Goal: Task Accomplishment & Management: Manage account settings

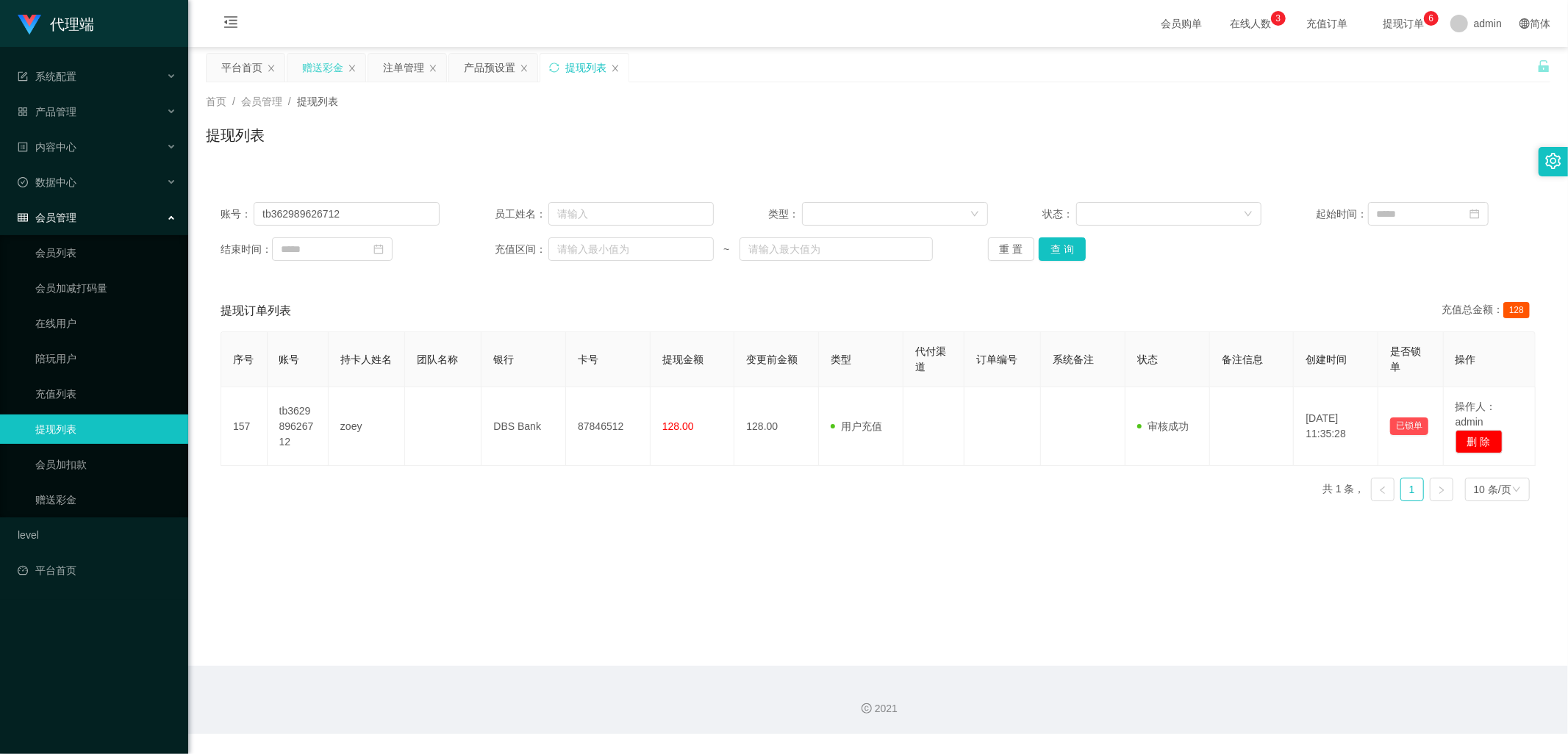
click at [324, 69] on div "赠送彩金" at bounding box center [323, 67] width 41 height 28
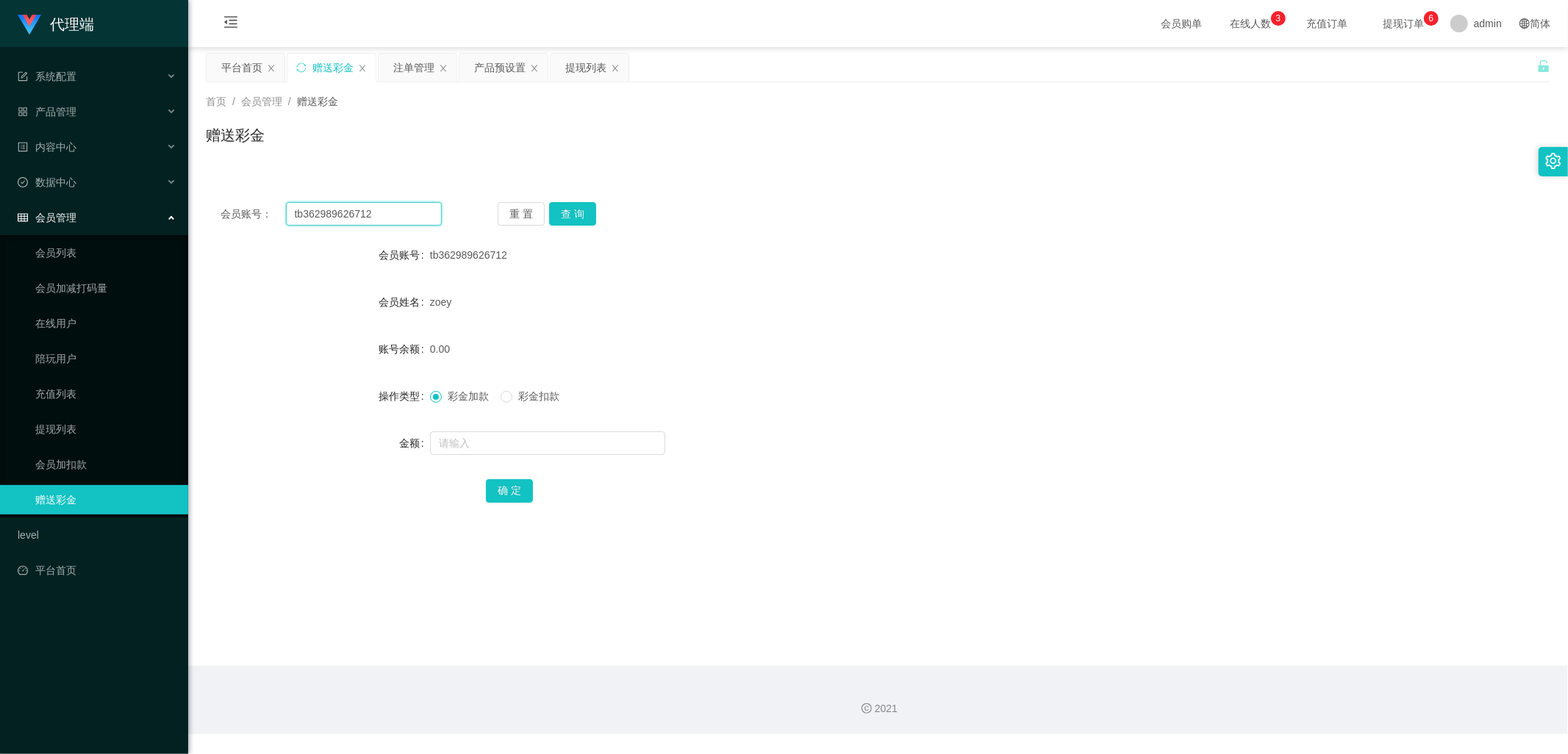
drag, startPoint x: 403, startPoint y: 225, endPoint x: 209, endPoint y: 210, distance: 194.6
click at [209, 210] on div "会员账号： tb362989626712 重 置 查 询" at bounding box center [878, 214] width 1344 height 24
paste input "jessqq"
type input "jessqq"
click at [566, 209] on button "查 询" at bounding box center [573, 214] width 47 height 24
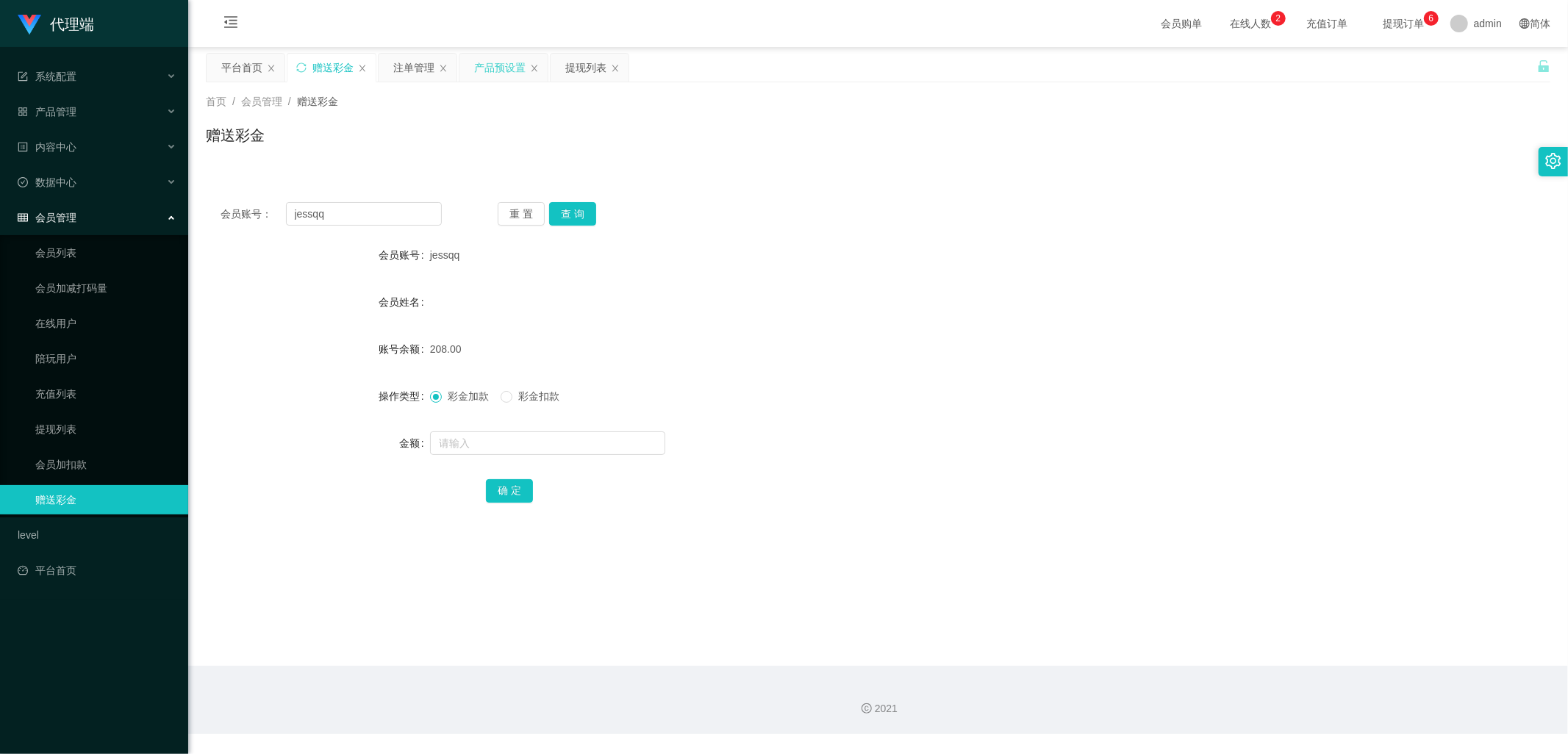
click at [495, 73] on div "产品预设置" at bounding box center [499, 67] width 51 height 28
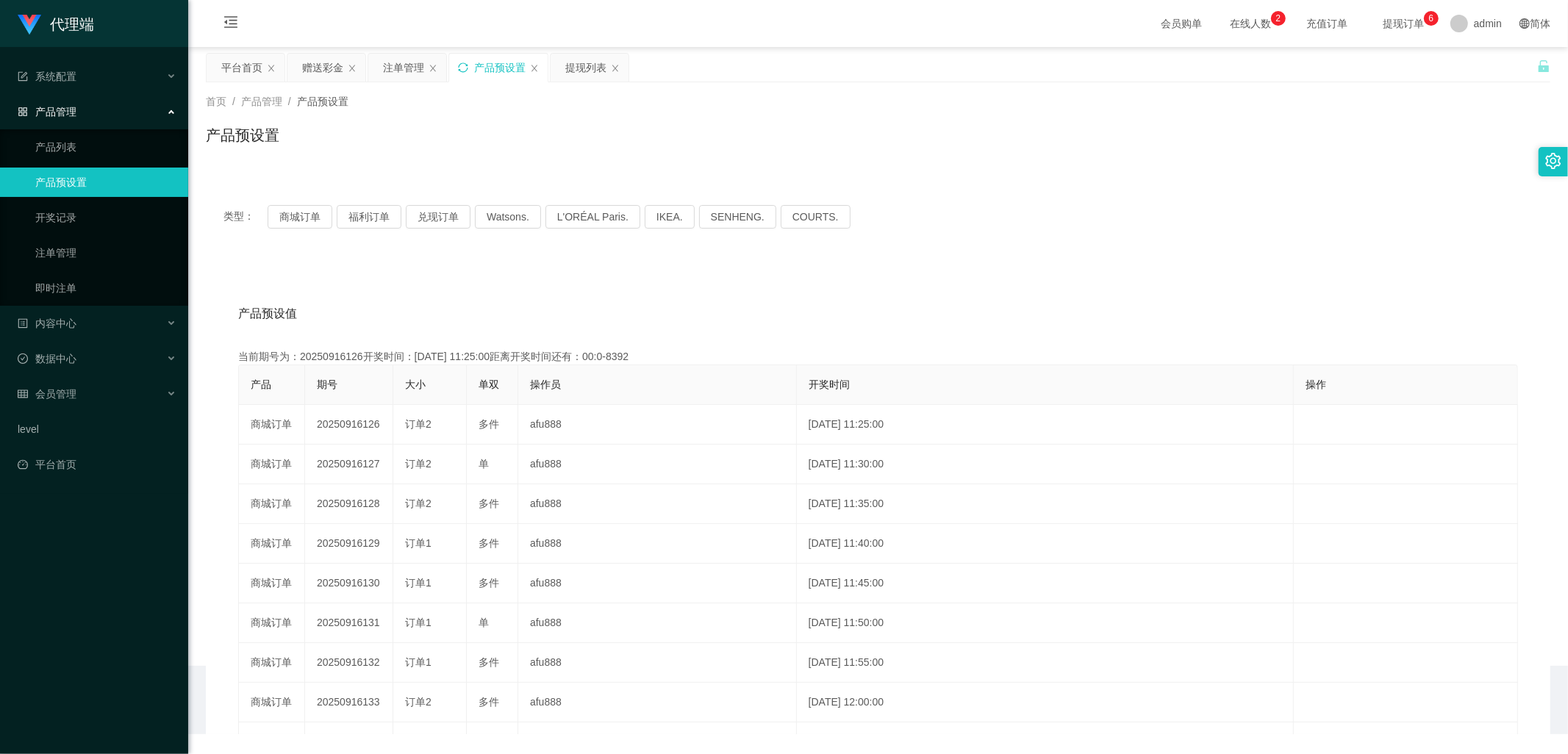
click at [459, 68] on icon "图标: sync" at bounding box center [463, 67] width 10 height 10
click at [457, 66] on div "产品预设置" at bounding box center [498, 67] width 99 height 28
click at [461, 66] on icon "图标: sync" at bounding box center [463, 67] width 10 height 10
click at [329, 59] on div "赠送彩金" at bounding box center [323, 67] width 41 height 28
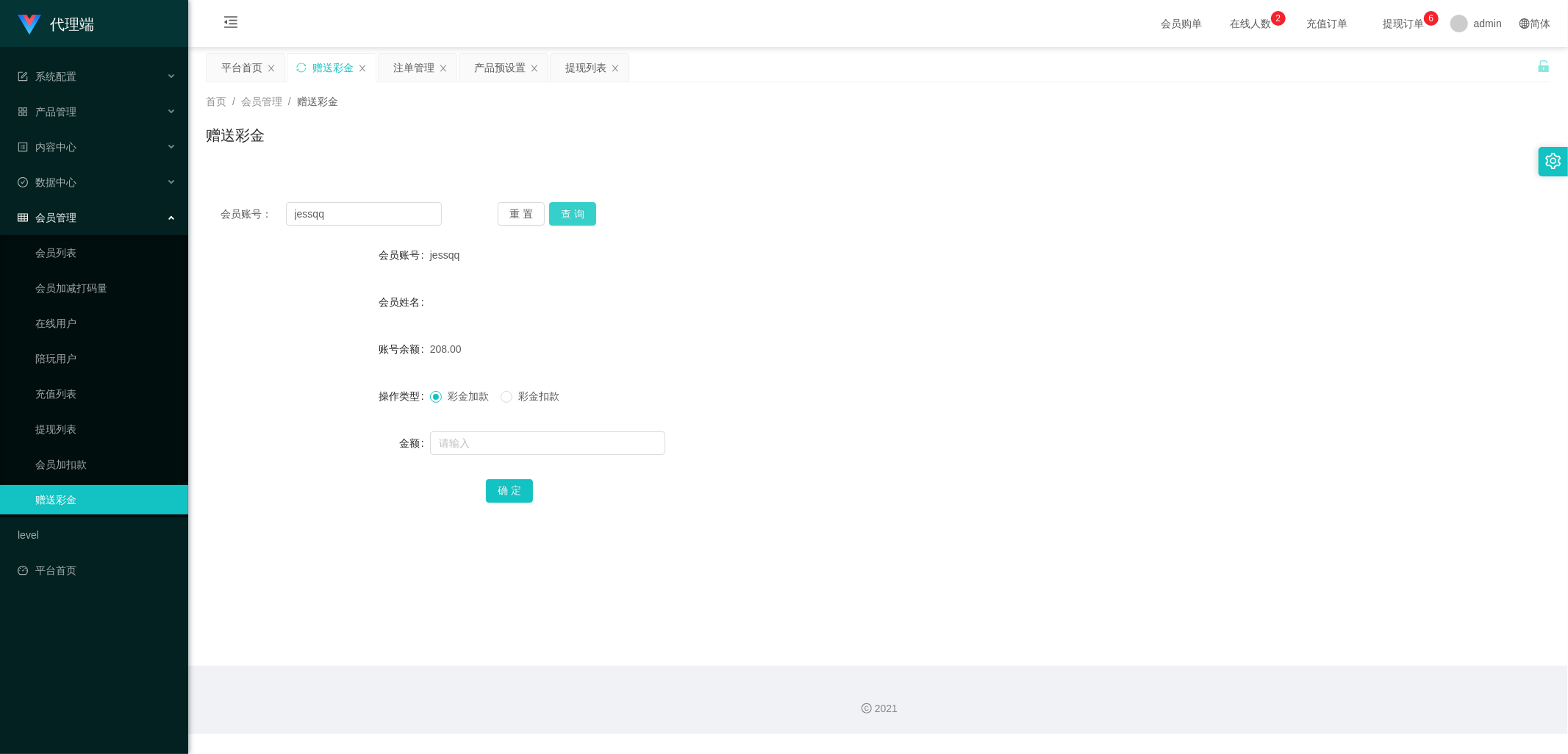
click at [576, 216] on button "查 询" at bounding box center [573, 214] width 47 height 24
drag, startPoint x: 361, startPoint y: 222, endPoint x: 246, endPoint y: 219, distance: 115.0
click at [246, 219] on div "会员账号： [PERSON_NAME]" at bounding box center [331, 214] width 221 height 24
drag, startPoint x: 406, startPoint y: 67, endPoint x: 438, endPoint y: 105, distance: 49.7
click at [407, 66] on div "注单管理" at bounding box center [414, 67] width 41 height 28
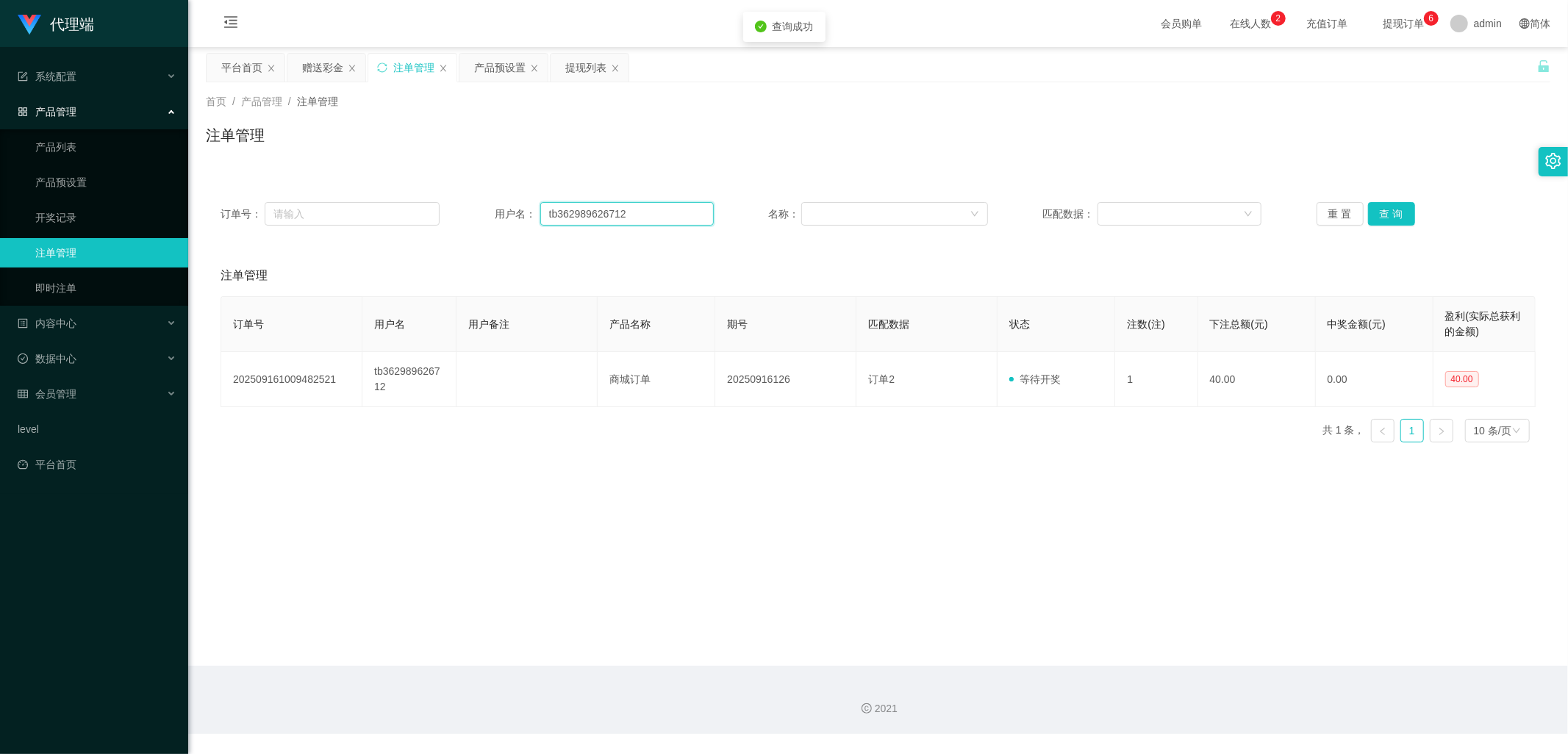
drag, startPoint x: 650, startPoint y: 210, endPoint x: 510, endPoint y: 216, distance: 140.1
click at [512, 216] on div "用户名： tb362989626712" at bounding box center [604, 214] width 219 height 24
paste input "jessqq"
type input "jessqq"
click at [1398, 207] on button "查 询" at bounding box center [1392, 214] width 47 height 24
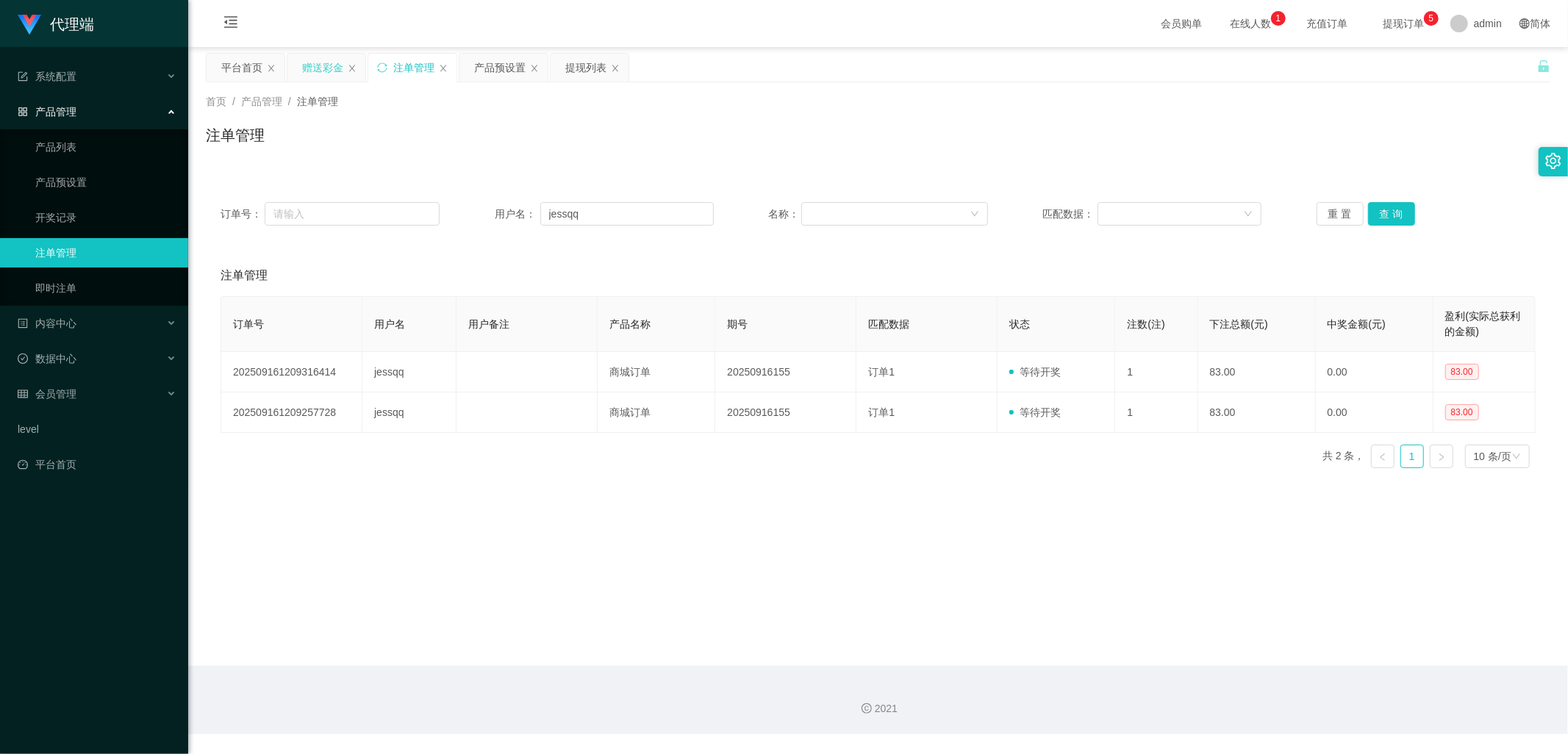
click at [318, 67] on div "赠送彩金" at bounding box center [323, 67] width 41 height 28
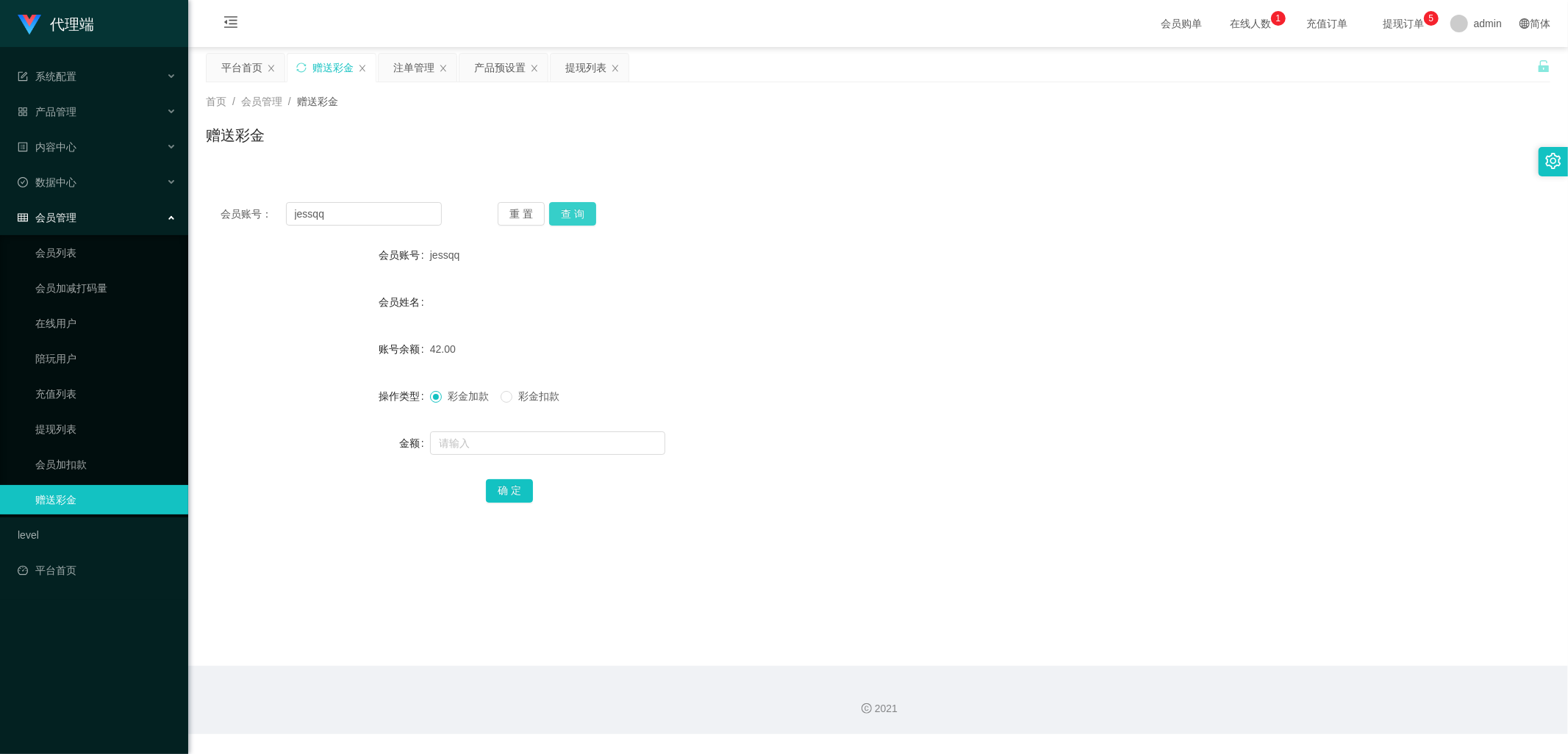
click at [582, 211] on button "查 询" at bounding box center [573, 214] width 47 height 24
click at [501, 444] on input "text" at bounding box center [548, 444] width 236 height 24
type input "83"
click at [511, 495] on button "确 定" at bounding box center [510, 491] width 47 height 24
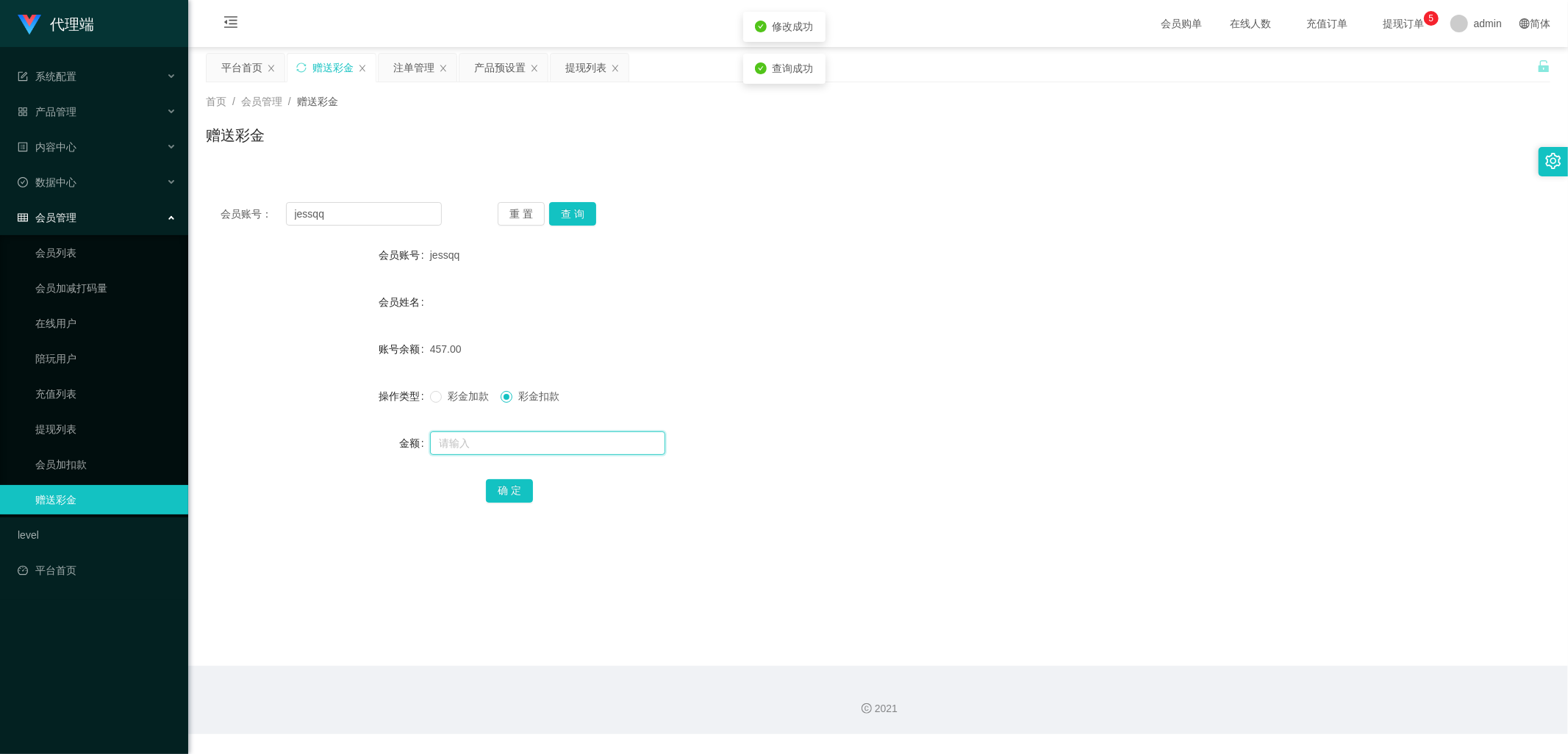
click at [518, 436] on input "text" at bounding box center [548, 444] width 236 height 24
type input "166"
click at [513, 487] on button "确 定" at bounding box center [510, 491] width 47 height 24
click at [570, 216] on button "查 询" at bounding box center [573, 214] width 47 height 24
click at [570, 216] on button "查 询" at bounding box center [580, 214] width 63 height 24
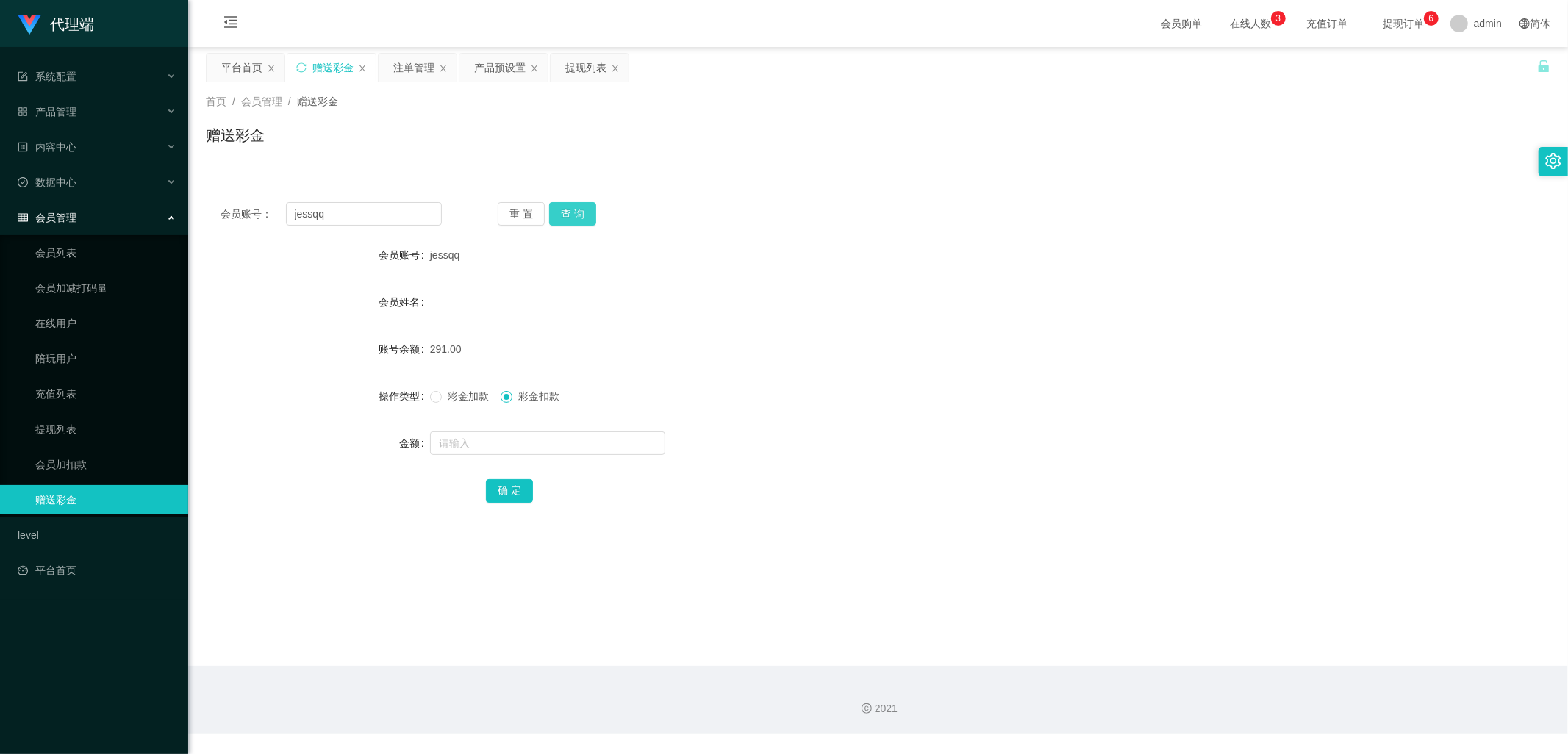
click at [576, 213] on button "查 询" at bounding box center [573, 214] width 47 height 24
drag, startPoint x: 349, startPoint y: 216, endPoint x: 244, endPoint y: 214, distance: 105.0
click at [244, 214] on div "会员账号： [PERSON_NAME]" at bounding box center [331, 214] width 221 height 24
drag, startPoint x: 564, startPoint y: 74, endPoint x: 578, endPoint y: 76, distance: 14.1
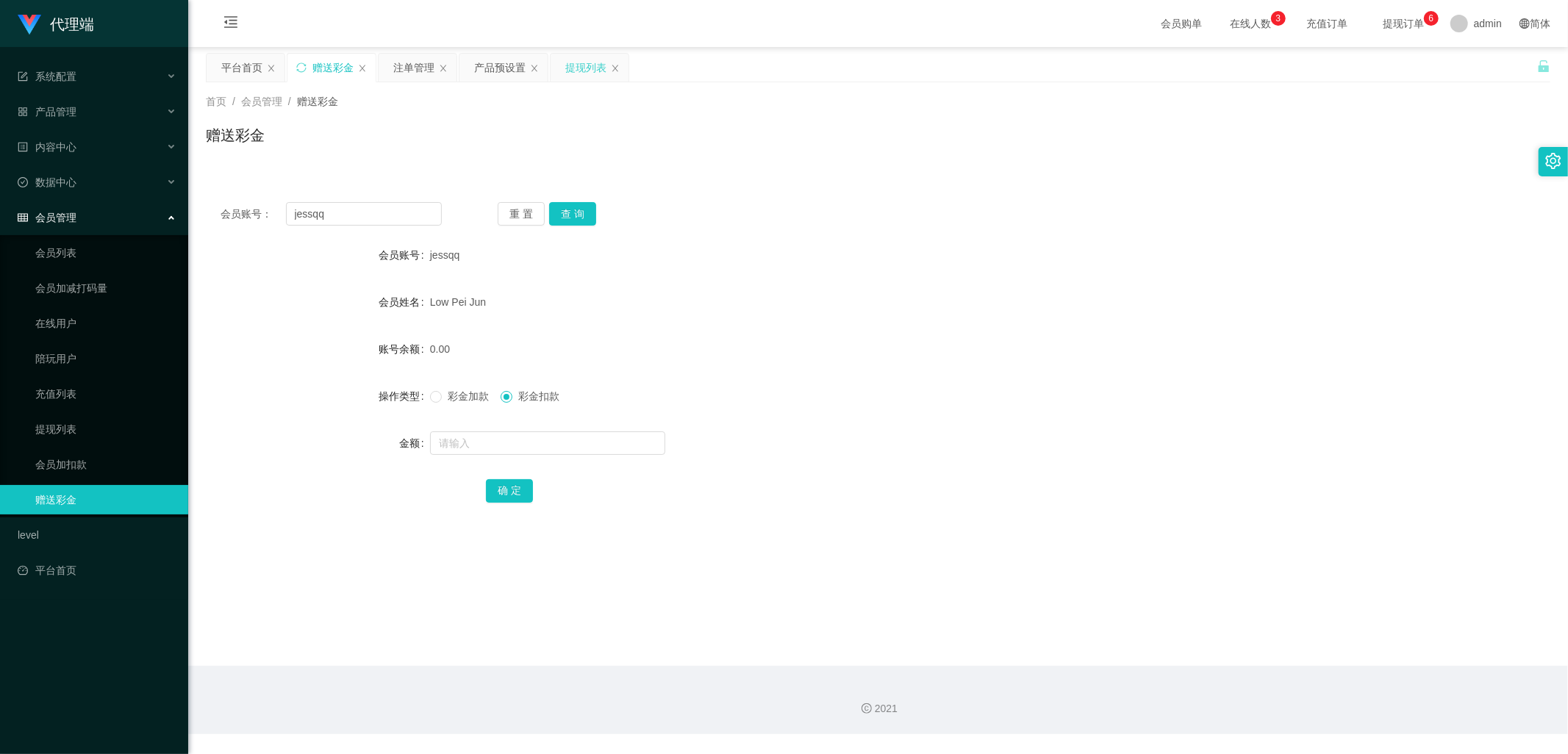
click at [564, 74] on div "提现列表" at bounding box center [589, 67] width 78 height 28
click at [579, 68] on div "提现列表" at bounding box center [586, 67] width 41 height 28
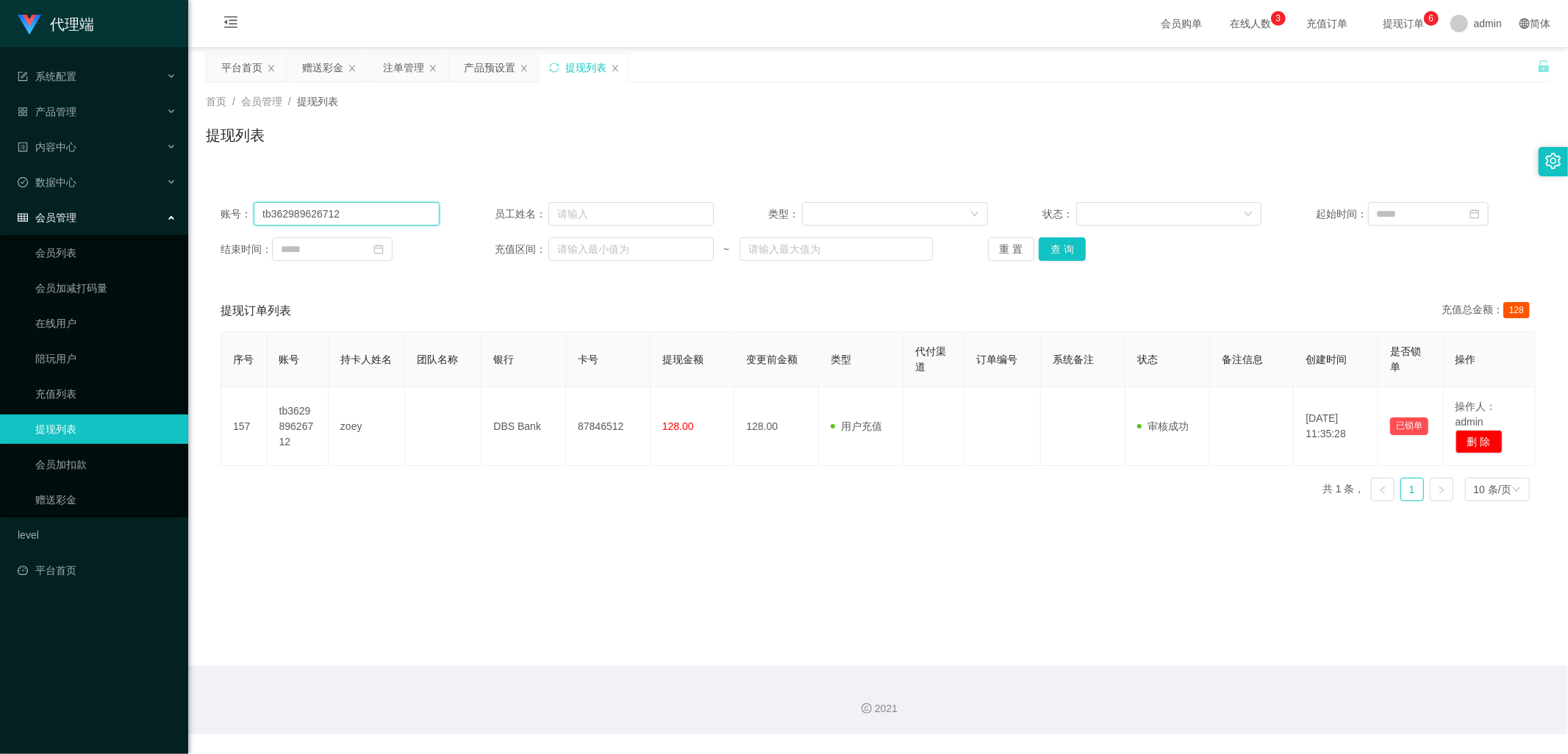
drag, startPoint x: 371, startPoint y: 219, endPoint x: 203, endPoint y: 219, distance: 168.0
click at [216, 216] on div "账号： tb362989626712 员工姓名： 类型： 状态： 起始时间： 结束时间： 充值区间： ~ 重 置 查 询" at bounding box center [878, 231] width 1344 height 88
paste input "jessqq"
type input "jessqq"
click at [1067, 253] on button "查 询" at bounding box center [1062, 250] width 47 height 24
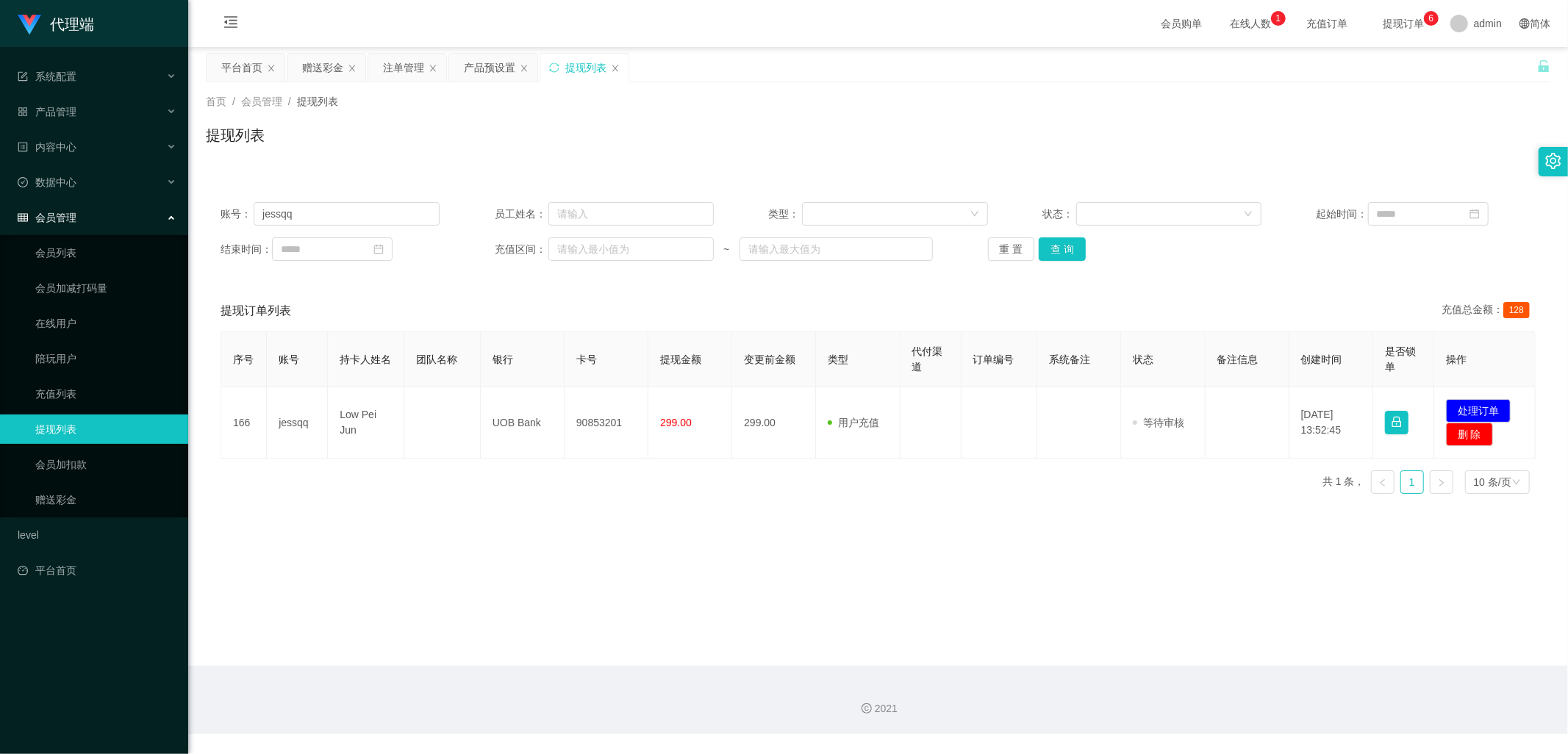
click at [955, 98] on div "首页 / 会员管理 / 提现列表 /" at bounding box center [878, 101] width 1344 height 16
click at [1055, 251] on button "查 询" at bounding box center [1062, 250] width 47 height 24
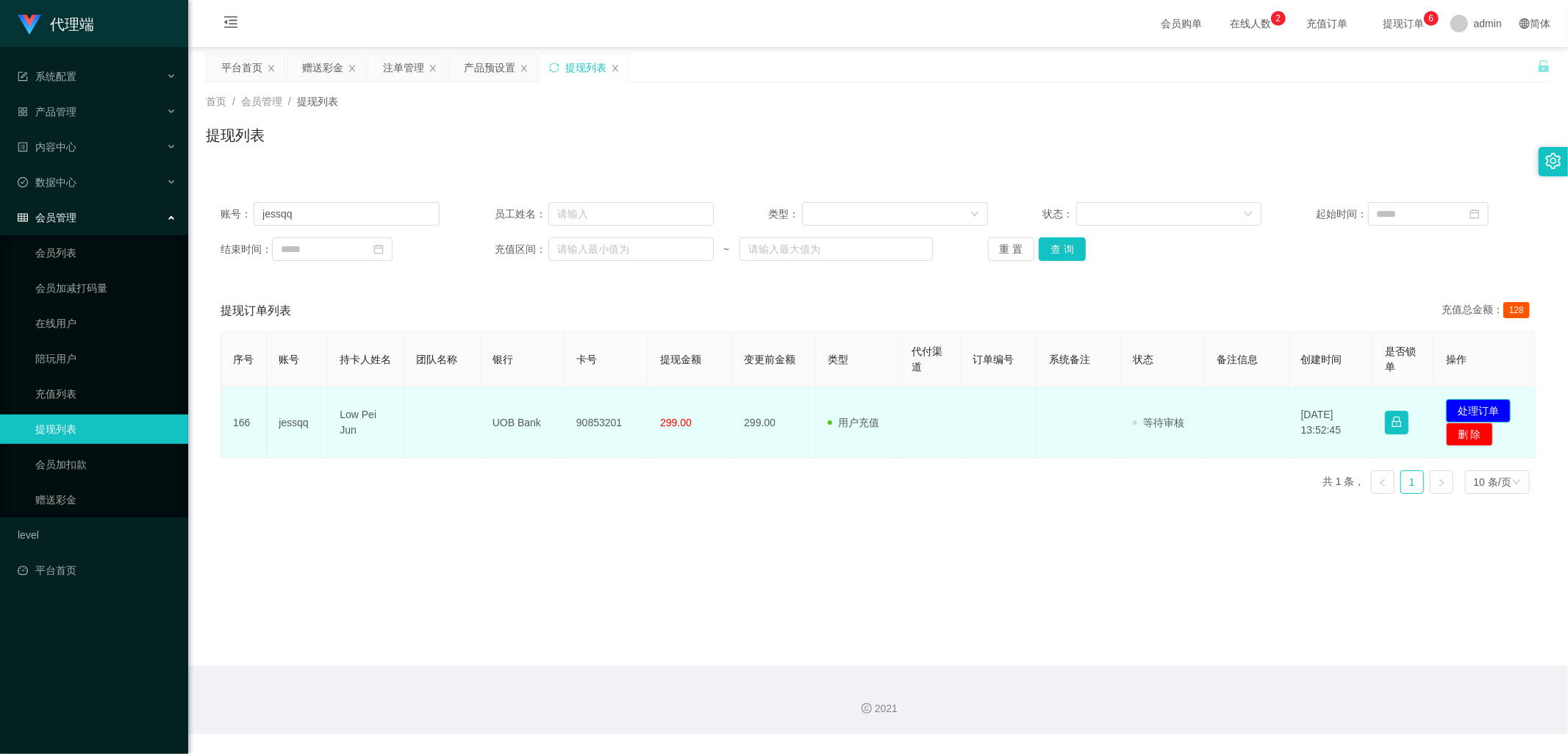
click at [1481, 413] on button "处理订单" at bounding box center [1478, 411] width 64 height 24
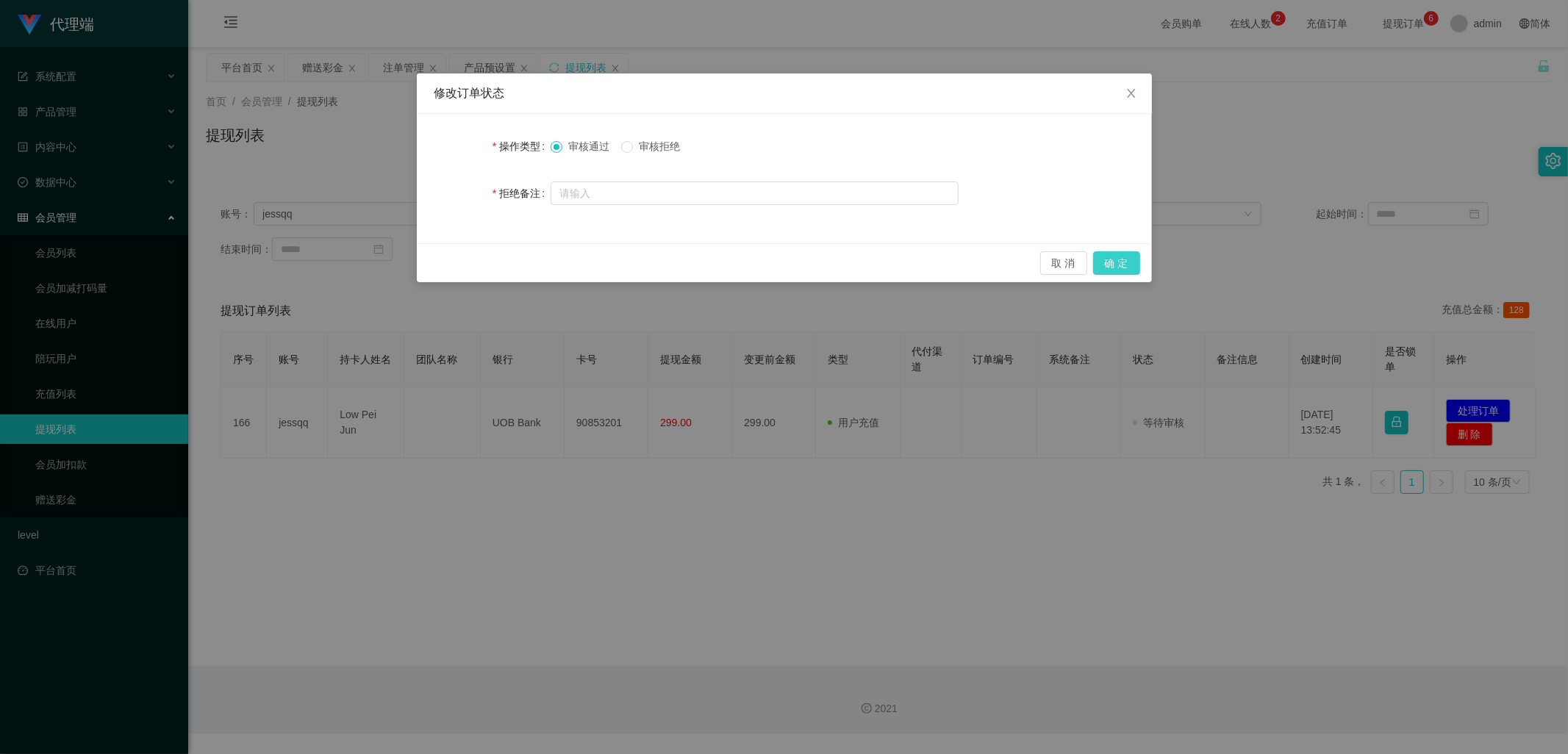
click at [1125, 264] on button "确 定" at bounding box center [1117, 263] width 47 height 24
